Goal: Entertainment & Leisure: Consume media (video, audio)

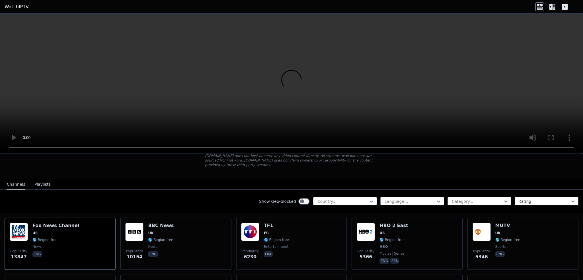
scroll to position [85, 0]
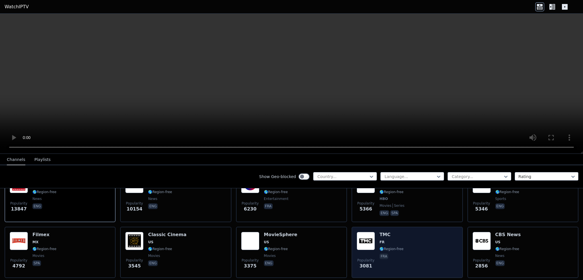
click at [368, 234] on img at bounding box center [366, 241] width 18 height 18
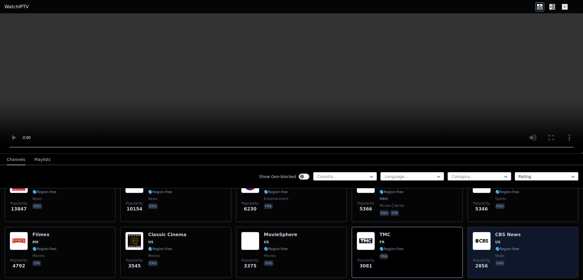
click at [489, 237] on div "Popularity 2856 CBS News US 🌎 Region-free news eng" at bounding box center [522, 252] width 101 height 41
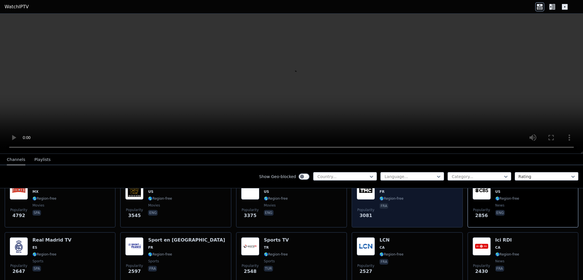
scroll to position [142, 0]
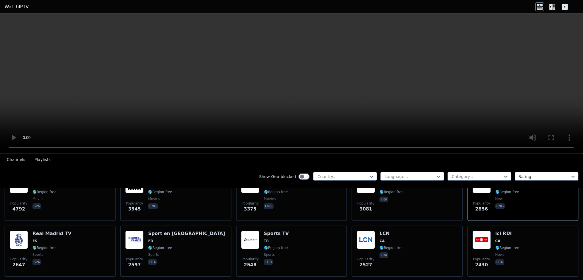
click at [42, 161] on button "Playlists" at bounding box center [42, 159] width 16 height 11
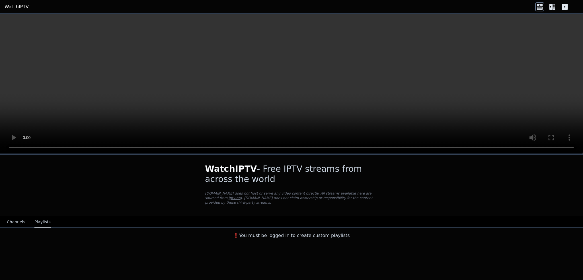
click at [15, 217] on button "Channels" at bounding box center [16, 222] width 18 height 11
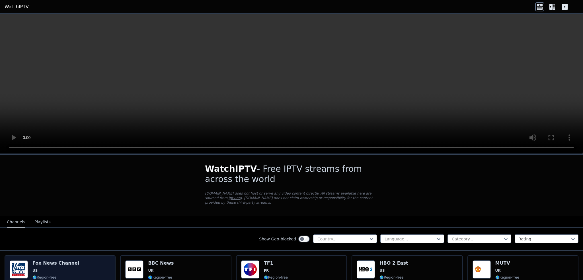
click at [14, 267] on img at bounding box center [19, 269] width 18 height 18
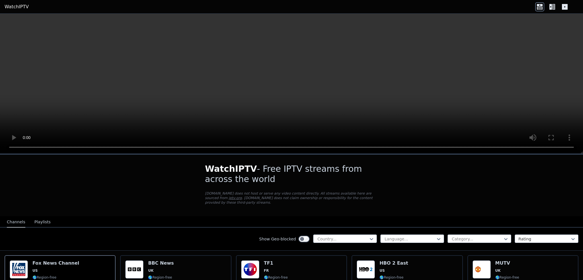
click at [472, 86] on video at bounding box center [291, 84] width 583 height 140
click at [460, 103] on video at bounding box center [291, 84] width 583 height 140
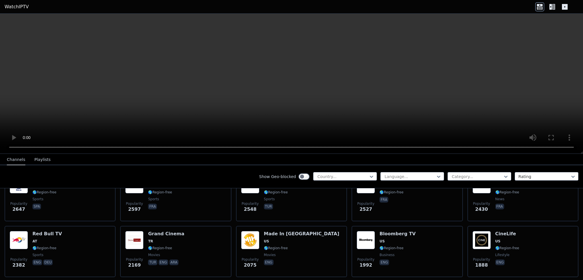
scroll to position [199, 0]
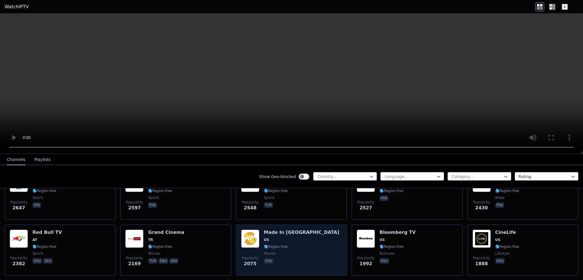
click at [249, 260] on span "2075" at bounding box center [250, 263] width 13 height 7
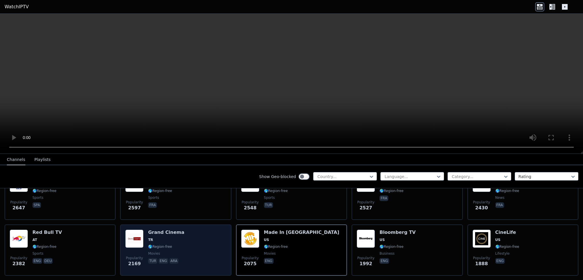
click at [160, 258] on p "eng" at bounding box center [164, 261] width 10 height 6
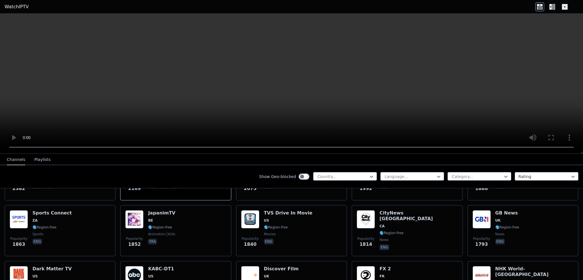
scroll to position [285, 0]
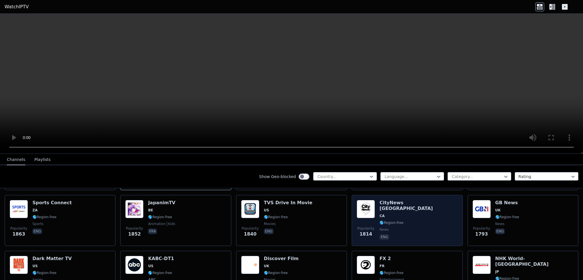
click at [360, 203] on img at bounding box center [366, 209] width 18 height 18
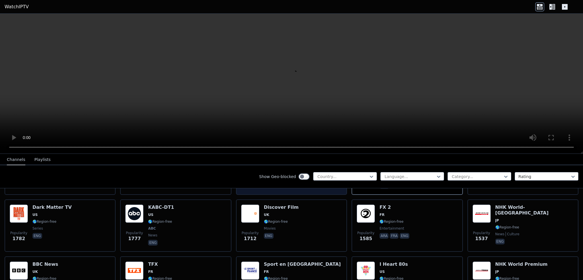
scroll to position [341, 0]
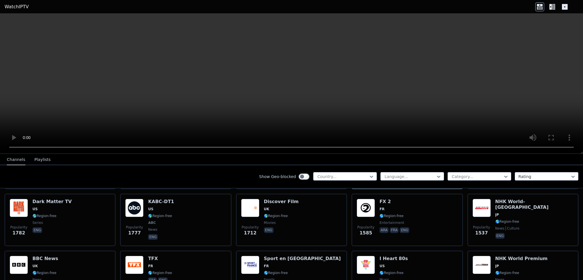
click at [551, 5] on icon at bounding box center [550, 7] width 3 height 6
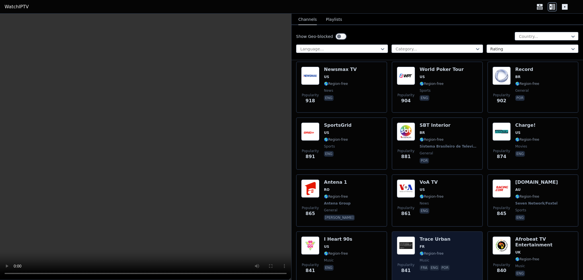
scroll to position [1195, 0]
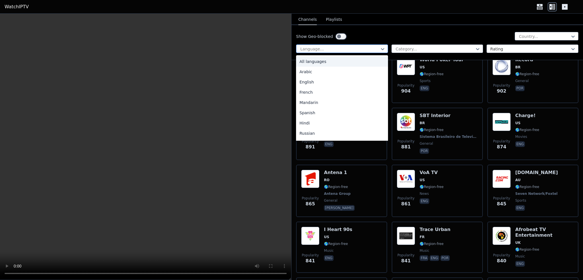
click at [374, 44] on div "Language..." at bounding box center [342, 48] width 92 height 9
click at [347, 84] on div "English" at bounding box center [342, 82] width 92 height 10
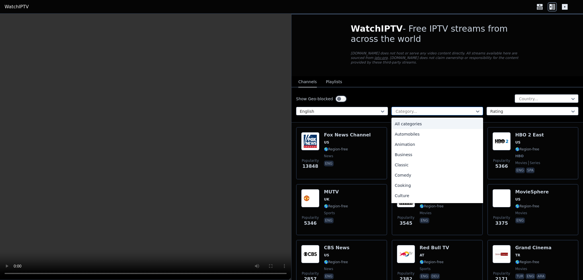
click at [445, 108] on div at bounding box center [435, 111] width 80 height 6
click at [418, 171] on div "Sports" at bounding box center [437, 176] width 92 height 10
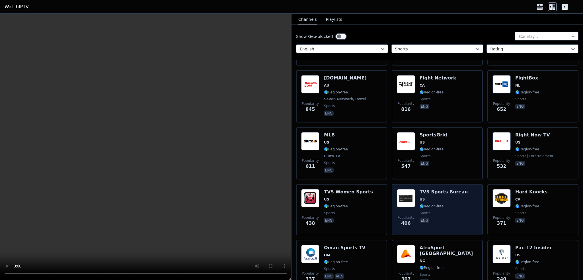
scroll to position [214, 0]
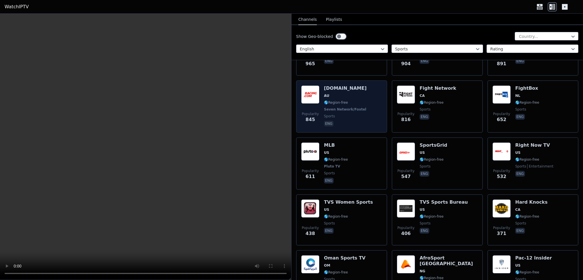
click at [343, 93] on span "AU" at bounding box center [346, 95] width 44 height 5
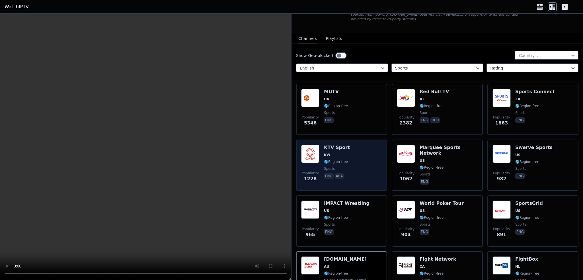
scroll to position [15, 0]
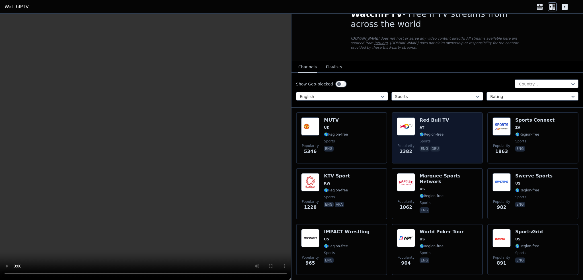
click at [415, 119] on div "Popularity 2382 Red Bull TV AT 🌎 Region-free sports eng deu" at bounding box center [437, 137] width 81 height 41
click at [422, 146] on p "eng" at bounding box center [424, 149] width 10 height 6
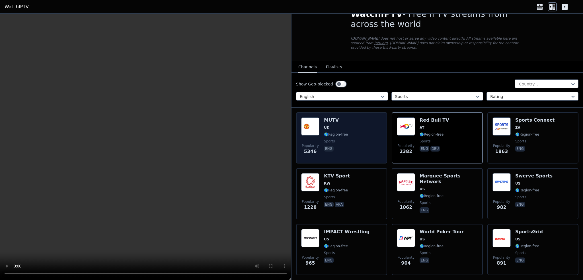
click at [367, 139] on div "Popularity 5346 MUTV [GEOGRAPHIC_DATA] 🌎 Region-free sports eng" at bounding box center [341, 137] width 81 height 41
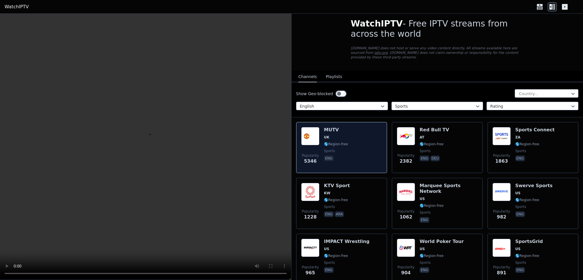
scroll to position [0, 0]
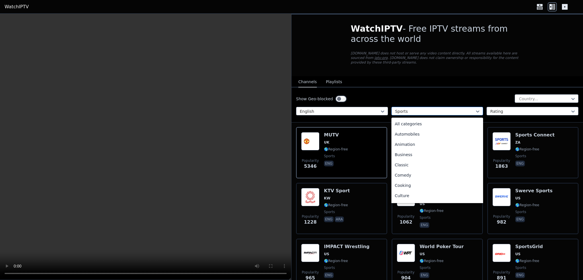
click at [441, 108] on div at bounding box center [435, 111] width 80 height 6
click at [415, 159] on div "Series" at bounding box center [437, 164] width 92 height 10
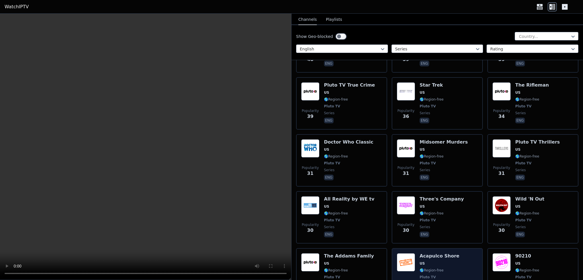
scroll to position [398, 0]
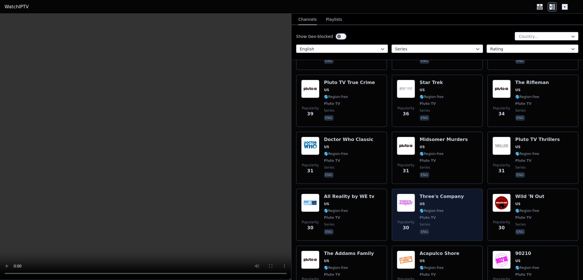
click at [399, 194] on img at bounding box center [406, 203] width 18 height 18
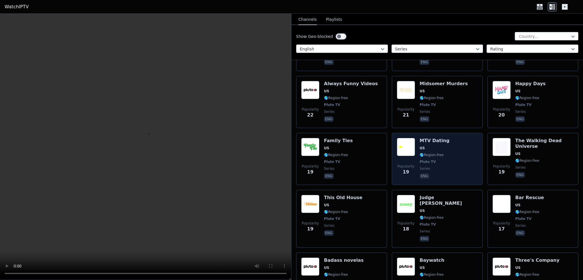
scroll to position [683, 0]
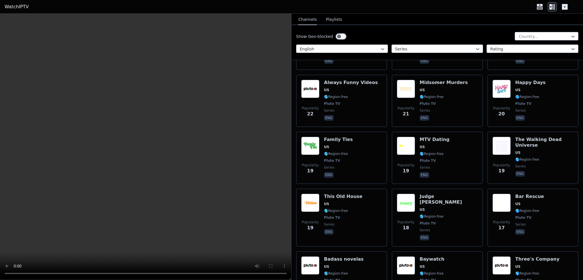
click at [327, 19] on button "Playlists" at bounding box center [334, 19] width 16 height 11
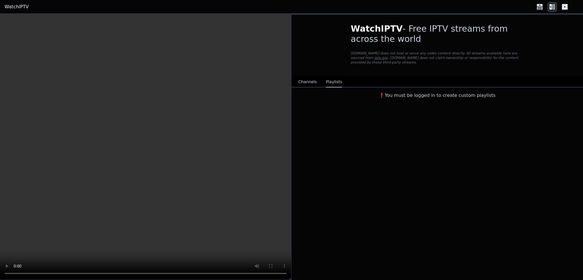
scroll to position [0, 0]
click at [388, 56] on link "iptv-org" at bounding box center [380, 58] width 13 height 4
click at [306, 78] on button "Channels" at bounding box center [307, 82] width 18 height 11
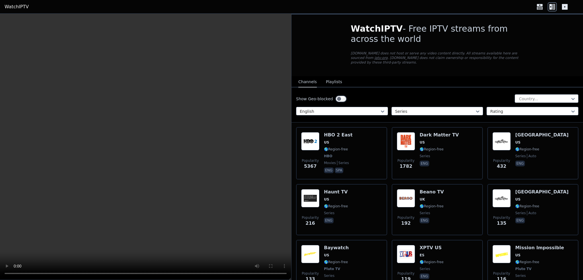
click at [331, 79] on button "Playlists" at bounding box center [334, 82] width 16 height 11
